Goal: Transaction & Acquisition: Purchase product/service

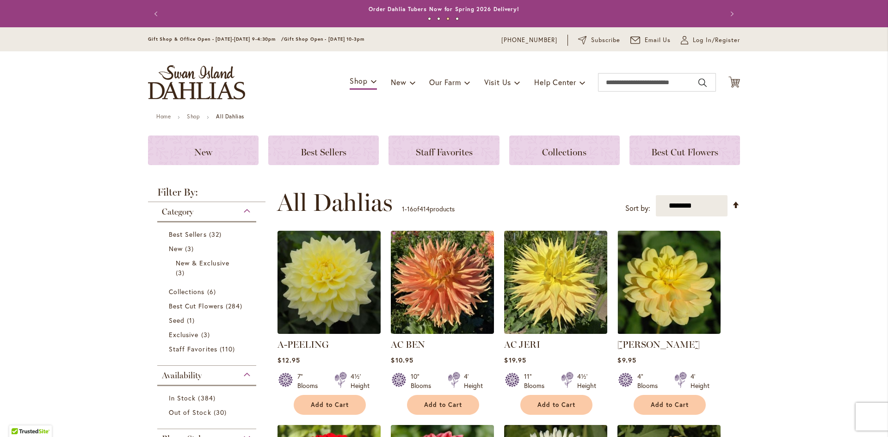
click at [823, 41] on div "Gift Shop & Office Open - [DATE]-[DATE] 9-4:30pm / Gift Shop Open - [DATE] 10-3…" at bounding box center [444, 39] width 888 height 24
click at [310, 289] on img at bounding box center [329, 283] width 108 height 108
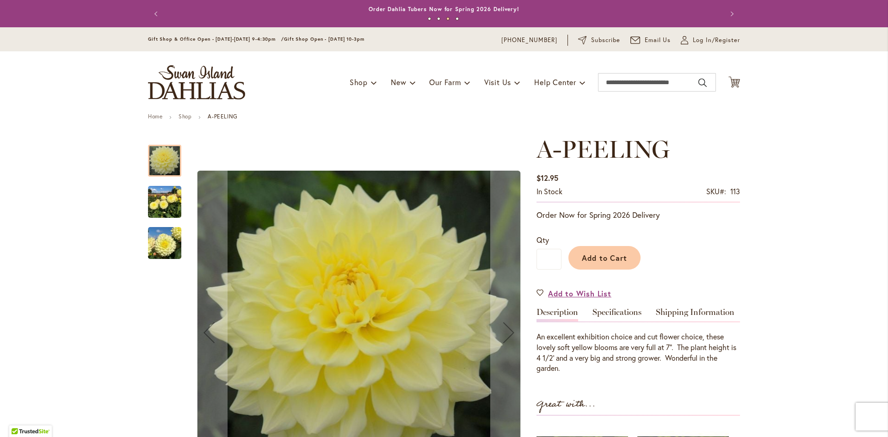
click at [158, 199] on img "A-Peeling" at bounding box center [164, 202] width 33 height 44
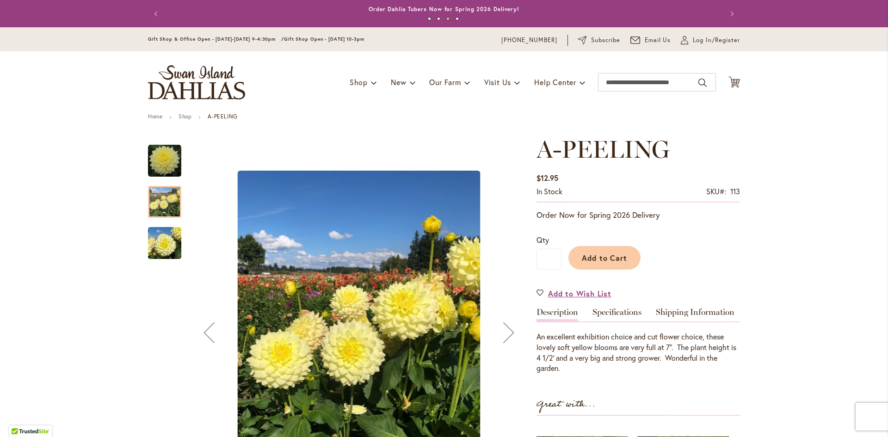
click at [154, 237] on img "A-Peeling" at bounding box center [164, 243] width 33 height 44
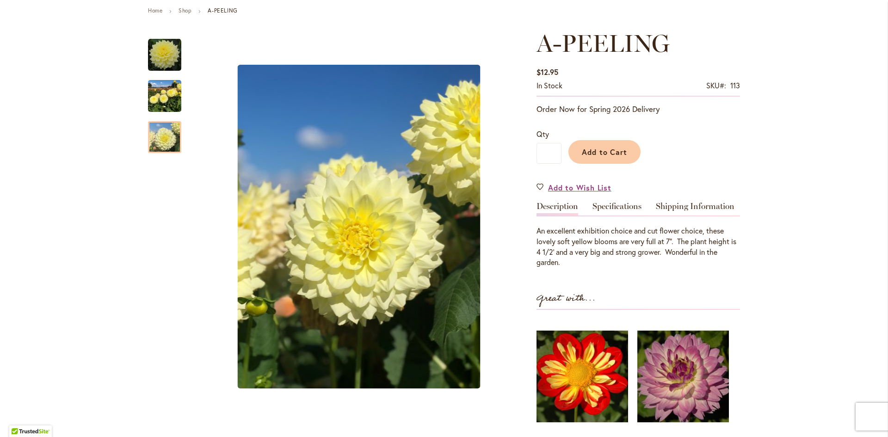
scroll to position [204, 0]
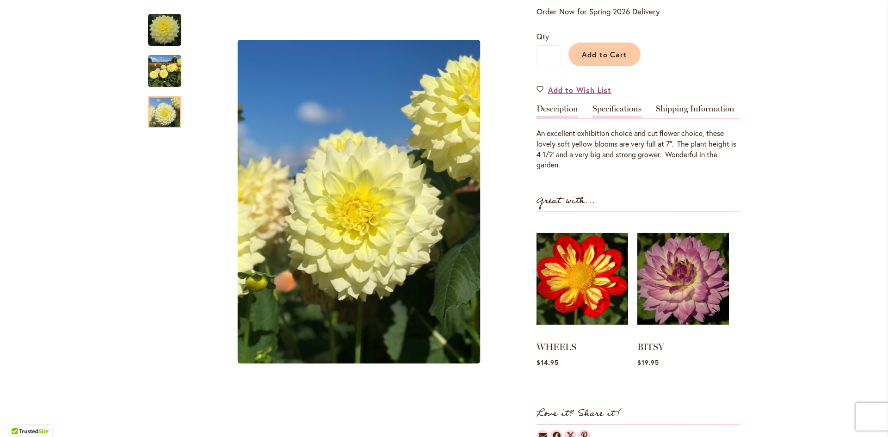
click at [612, 110] on link "Specifications" at bounding box center [617, 111] width 49 height 13
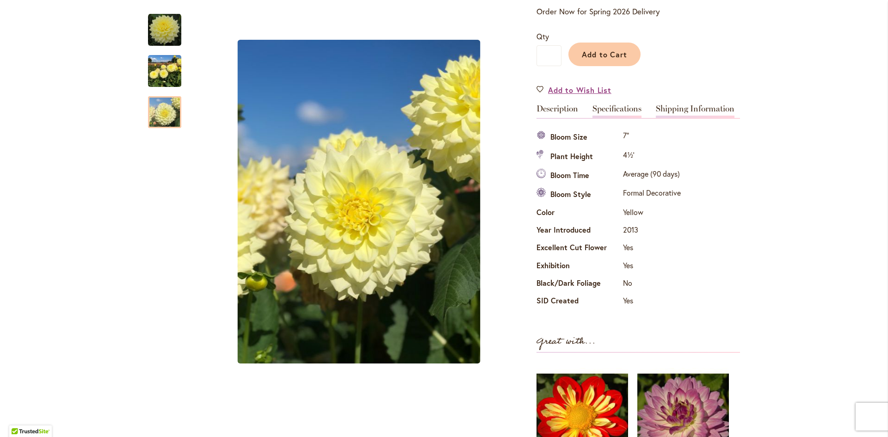
click at [703, 111] on link "Shipping Information" at bounding box center [695, 111] width 79 height 13
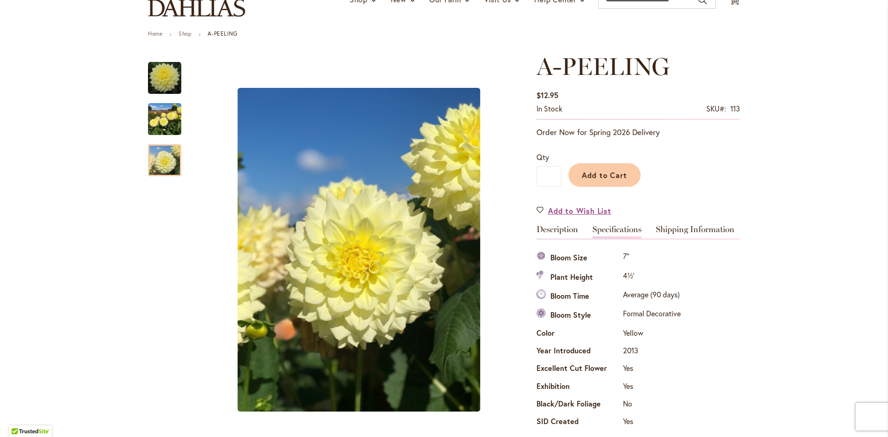
scroll to position [0, 0]
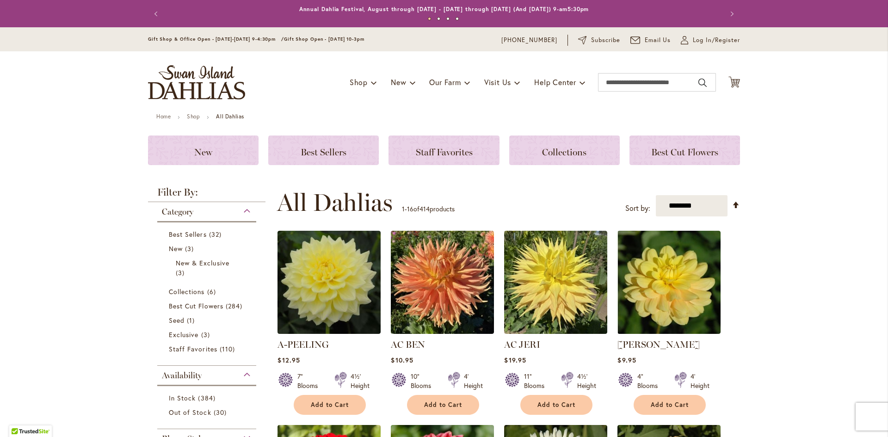
click at [43, 78] on header "Skip to Content Gift Shop & Office Open - [DATE]-[DATE] 9-4:30pm / Gift Shop Op…" at bounding box center [444, 70] width 888 height 86
